Goal: Transaction & Acquisition: Purchase product/service

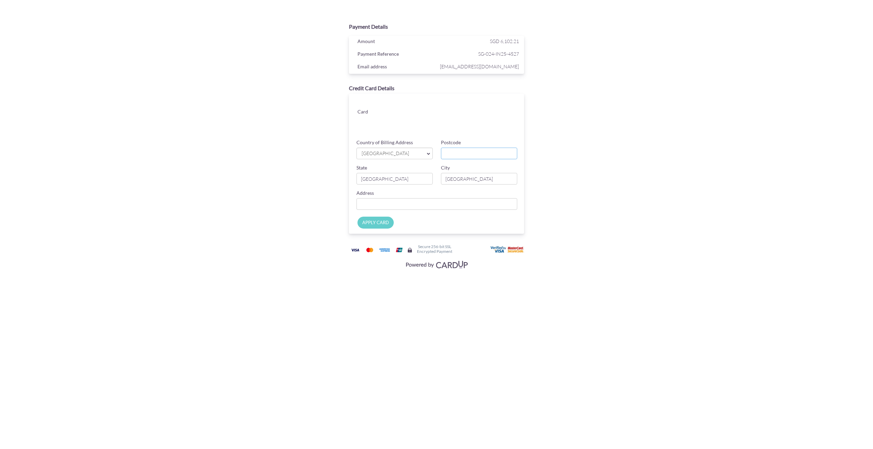
click at [461, 155] on input "Postcode" at bounding box center [479, 154] width 76 height 12
type input "465514"
type input "[STREET_ADDRESS]"
click at [468, 181] on input "[GEOGRAPHIC_DATA]" at bounding box center [479, 179] width 76 height 12
click at [584, 195] on div "Payment Details Amount SGD 6,102.21 Payment Reference SG-024-IN25-4527 Email ad…" at bounding box center [437, 145] width 334 height 252
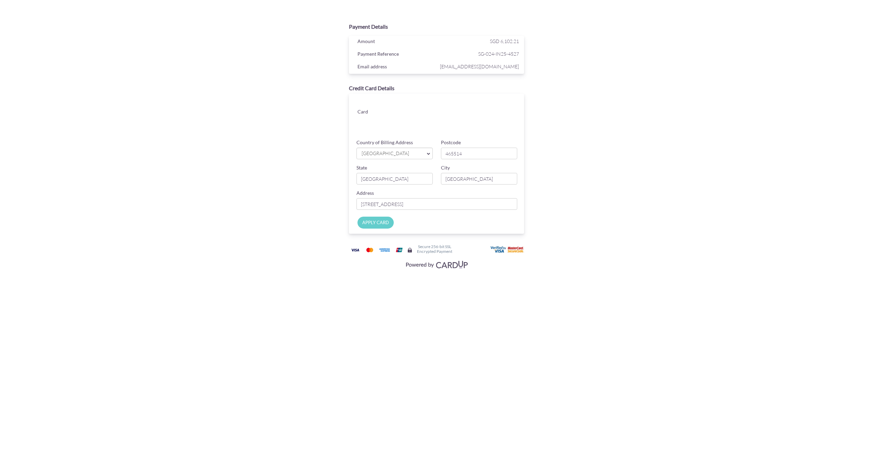
click at [368, 223] on input "APPLY CARD" at bounding box center [375, 223] width 36 height 12
click at [682, 164] on section "Payment Details Amount SGD 6,102.21 Payment Reference SG-024-IN25-4527 Email ad…" at bounding box center [436, 144] width 873 height 288
click at [376, 221] on input "APPLY CARD" at bounding box center [375, 223] width 36 height 12
type input "Applying..."
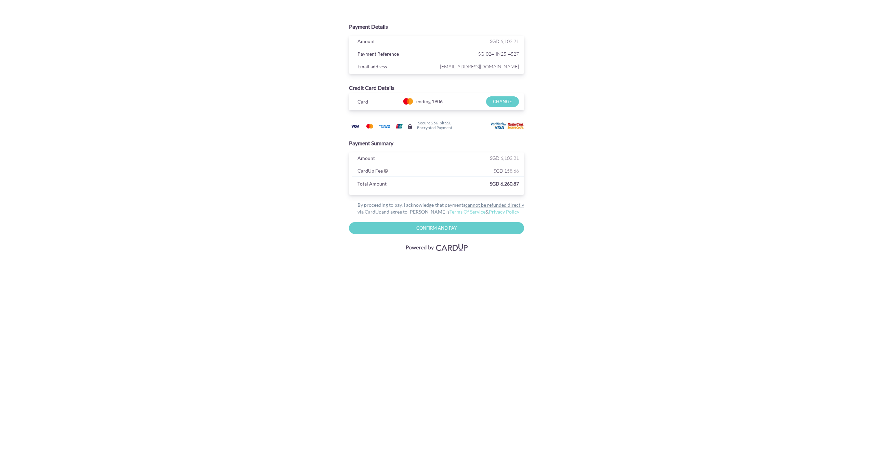
click at [451, 229] on input "Confirm and Pay" at bounding box center [436, 228] width 175 height 12
type input "Please wait..."
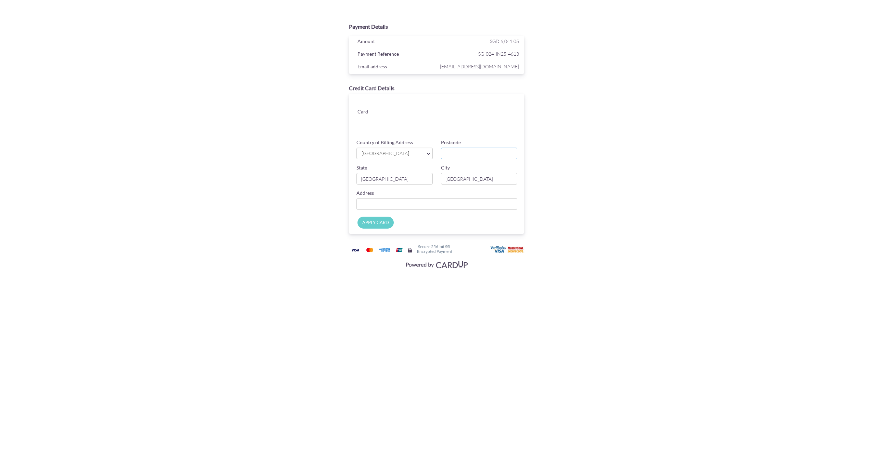
click at [464, 153] on input "Postcode" at bounding box center [479, 154] width 76 height 12
click at [433, 204] on input "Country of Billing Address" at bounding box center [436, 204] width 161 height 12
type input "[STREET_ADDRESS]"
type input "465514"
click at [678, 151] on section "Payment Details Amount SGD 6,041.05 Payment Reference SG-024-IN25-4613 Email ad…" at bounding box center [436, 144] width 873 height 288
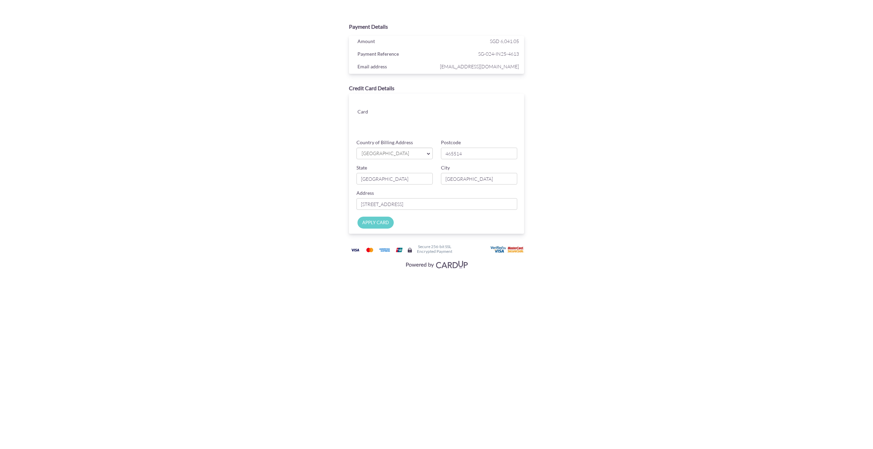
click at [379, 224] on input "APPLY CARD" at bounding box center [375, 223] width 36 height 12
type input "Applying..."
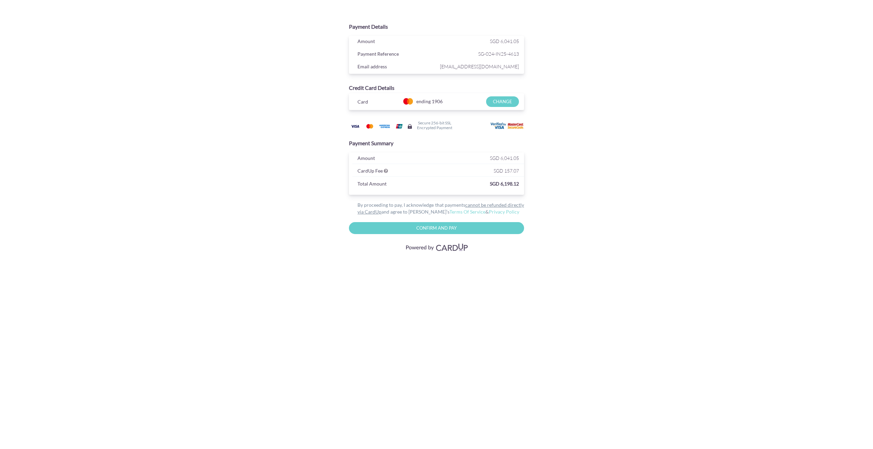
click at [437, 228] on input "Confirm and Pay" at bounding box center [436, 228] width 175 height 12
type input "Please wait..."
click at [517, 244] on div "Payment Details Amount SGD 6,041.05 Payment Reference SG-024-IN25-4613 Email ad…" at bounding box center [436, 136] width 212 height 234
